Goal: Find specific page/section: Find specific page/section

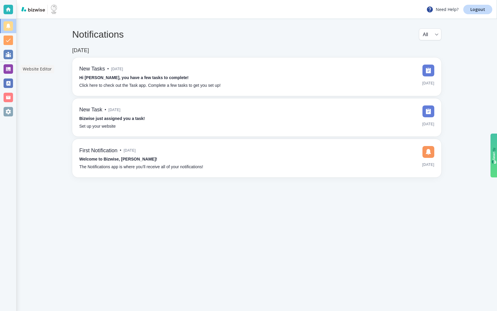
click at [7, 67] on div at bounding box center [8, 68] width 9 height 9
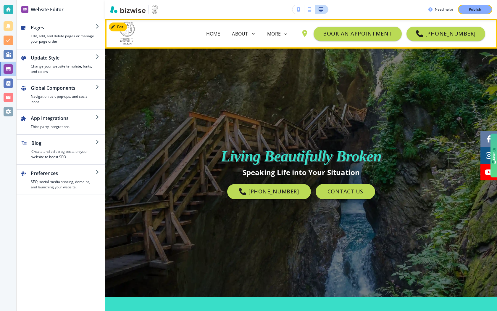
click at [289, 35] on icon at bounding box center [285, 33] width 5 height 5
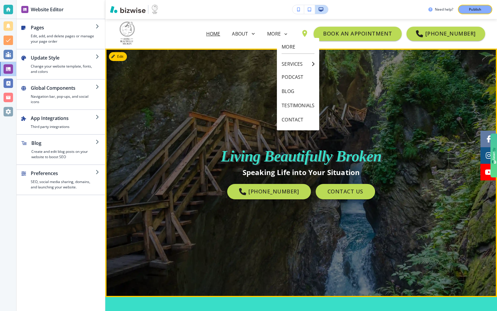
click at [354, 132] on div "Living Beautifully Broken﻿ Speaking Life into Your Situation (952) 200-1103 CON…" at bounding box center [301, 173] width 346 height 218
